Goal: Use online tool/utility: Utilize a website feature to perform a specific function

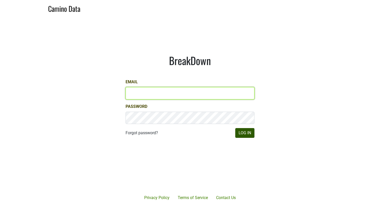
type input "gs@natterjack.com"
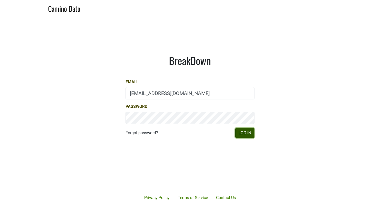
click at [238, 134] on button "Log In" at bounding box center [244, 133] width 19 height 10
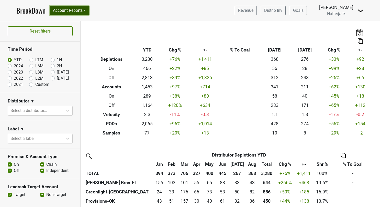
click at [87, 9] on button "Account Reports" at bounding box center [69, 11] width 39 height 10
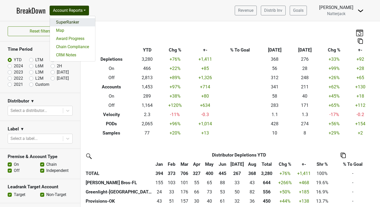
click at [69, 20] on link "SuperRanker" at bounding box center [72, 22] width 45 height 8
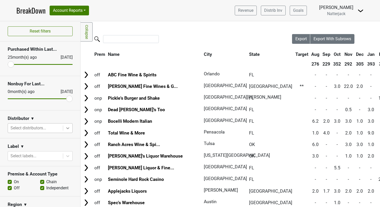
click at [65, 127] on icon at bounding box center [67, 127] width 5 height 5
